Goal: Task Accomplishment & Management: Manage account settings

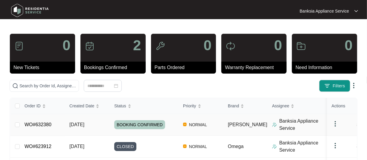
click at [40, 125] on link "WO#632380" at bounding box center [37, 124] width 27 height 5
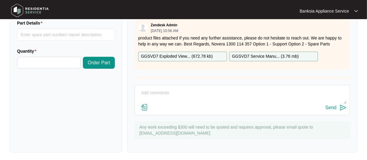
scroll to position [254, 0]
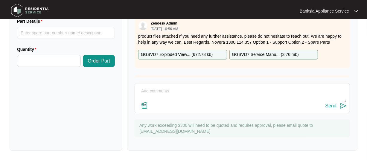
click at [180, 52] on p "GGSVD7 Exploded View... ( 672.78 kb )" at bounding box center [177, 54] width 72 height 7
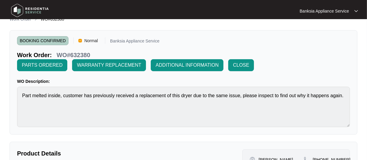
scroll to position [0, 0]
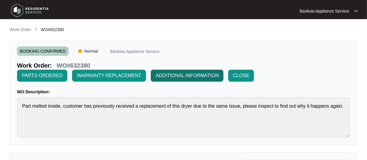
click at [183, 78] on span "ADDITIONAL INFORMATION" at bounding box center [186, 75] width 63 height 7
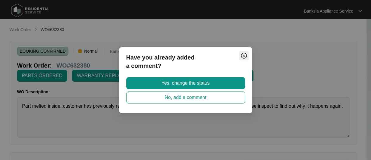
click at [243, 55] on img "Close" at bounding box center [243, 55] width 7 height 7
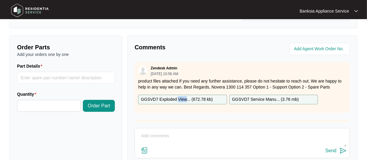
scroll to position [90, 0]
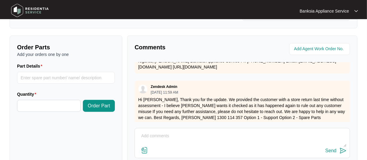
click at [149, 136] on textarea at bounding box center [242, 139] width 208 height 16
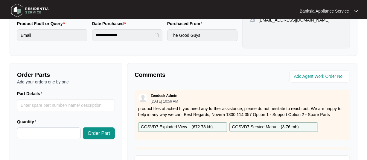
scroll to position [209, 0]
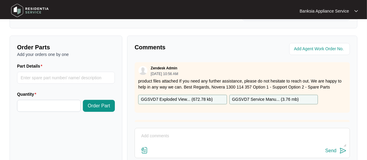
click at [151, 136] on textarea at bounding box center [242, 139] width 208 height 16
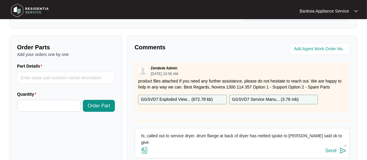
click at [201, 137] on textarea "hi, called out to service dryer. drum flange at back of dryer has melted spoke …" at bounding box center [242, 139] width 208 height 16
click at [150, 142] on textarea "hi, called out to service dryer. Drum flange at the back of the dryer has melte…" at bounding box center [242, 139] width 208 height 16
click at [218, 142] on textarea "hi, called out to service dryer. Drum flange at the back of the dryer has melte…" at bounding box center [242, 139] width 208 height 16
drag, startPoint x: 217, startPoint y: 141, endPoint x: 217, endPoint y: 145, distance: 3.4
click at [217, 142] on textarea "hi, called out to service dryer. Drum flange at the back of the dryer has melte…" at bounding box center [242, 139] width 208 height 16
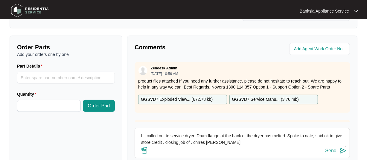
click at [208, 142] on textarea "hi, called out to service dryer. Drum flange at the back of the dryer has melte…" at bounding box center [242, 139] width 208 height 16
drag, startPoint x: 208, startPoint y: 141, endPoint x: 205, endPoint y: 151, distance: 10.9
click at [208, 141] on textarea "hi, called out to service dryer. Drum flange at the back of the dryer has melte…" at bounding box center [242, 139] width 208 height 16
drag, startPoint x: 212, startPoint y: 141, endPoint x: 209, endPoint y: 149, distance: 8.3
click at [211, 144] on textarea "hi, called out to service dryer. Drum flange at the back of the dryer has melte…" at bounding box center [242, 139] width 208 height 16
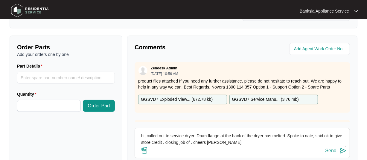
click at [166, 144] on textarea "hi, called out to service dryer. Drum flange at the back of the dryer has melte…" at bounding box center [242, 139] width 208 height 16
click at [313, 151] on div "Send" at bounding box center [242, 151] width 208 height 8
click at [225, 144] on textarea "hi, called out to service dryer. Drum flange at the back of the dryer has melte…" at bounding box center [242, 139] width 208 height 16
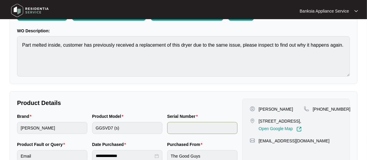
scroll to position [0, 0]
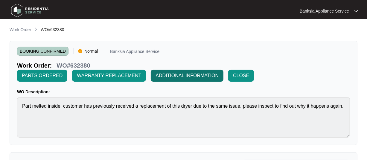
type textarea "hi, called out to service dryer. Drum flange at the back of the dryer has melte…"
click at [169, 74] on span "ADDITIONAL INFORMATION" at bounding box center [186, 75] width 63 height 7
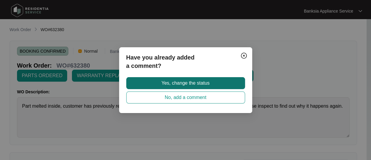
click at [171, 86] on span "Yes, change the status" at bounding box center [186, 82] width 48 height 7
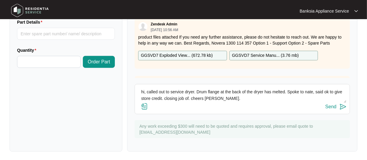
scroll to position [254, 0]
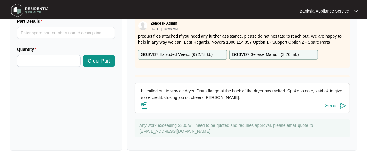
click at [327, 105] on div "Send" at bounding box center [330, 105] width 11 height 5
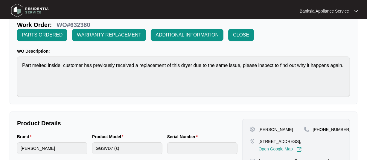
scroll to position [0, 0]
